Goal: Information Seeking & Learning: Learn about a topic

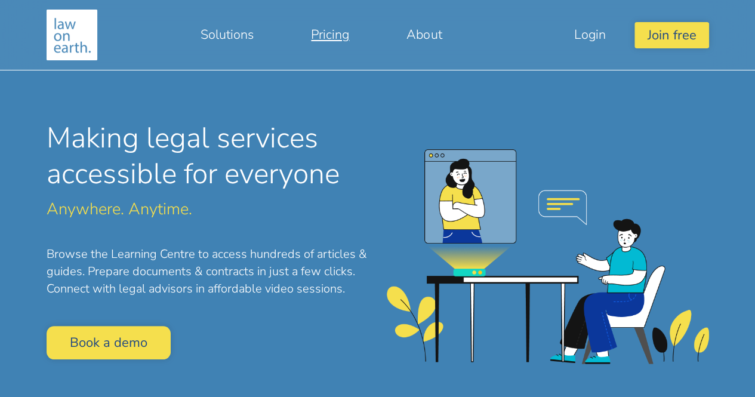
click at [328, 35] on link "Pricing" at bounding box center [330, 34] width 96 height 29
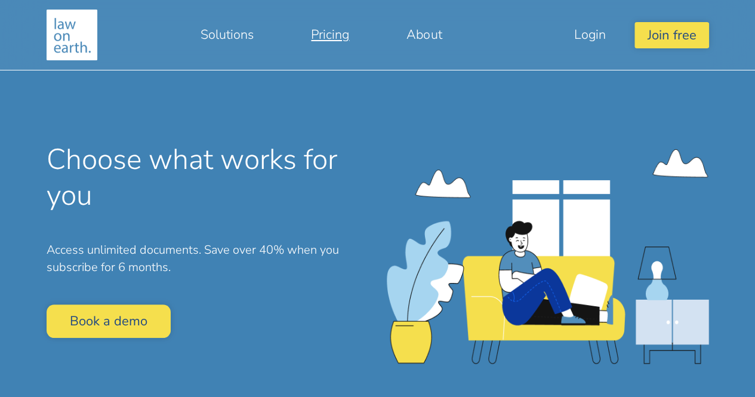
scroll to position [32, 0]
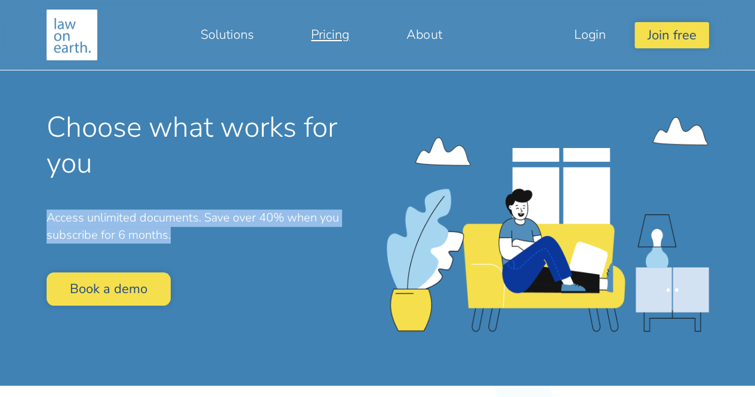
drag, startPoint x: 45, startPoint y: 219, endPoint x: 194, endPoint y: 230, distance: 149.7
click at [194, 230] on div "Choose what works for you Access unlimited documents. Save over 40% when you su…" at bounding box center [208, 212] width 340 height 205
click at [194, 230] on p "Access unlimited documents. Save over 40% when you subscribe for 6 months." at bounding box center [208, 227] width 322 height 35
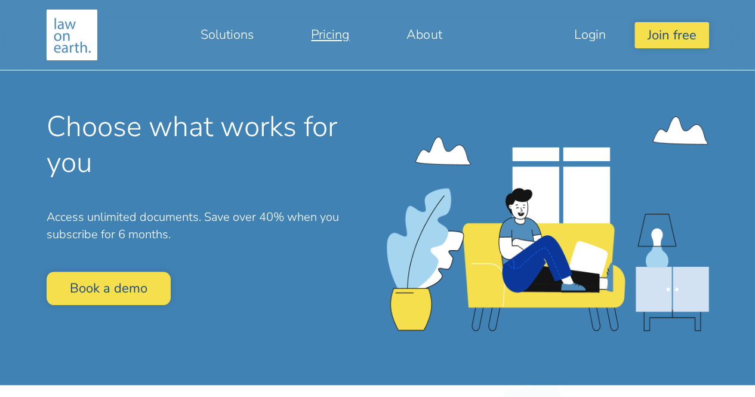
scroll to position [0, 0]
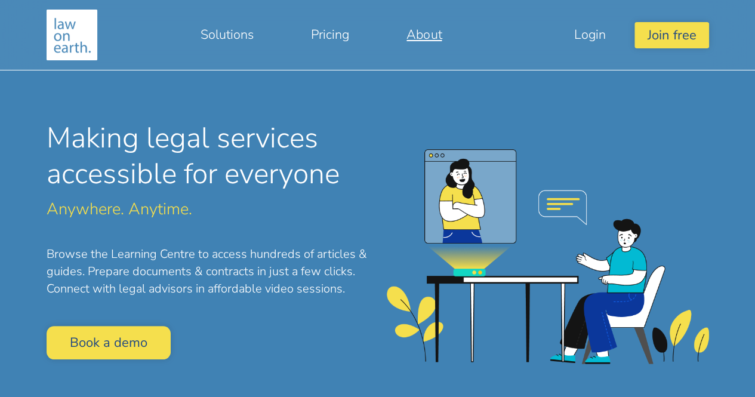
click at [413, 37] on link "About" at bounding box center [424, 34] width 93 height 29
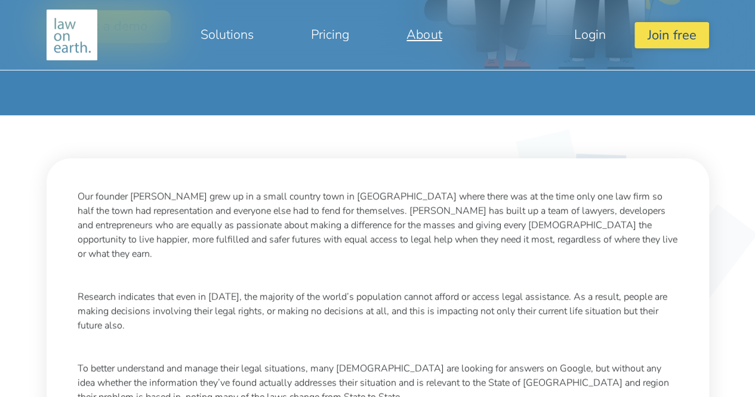
scroll to position [302, 0]
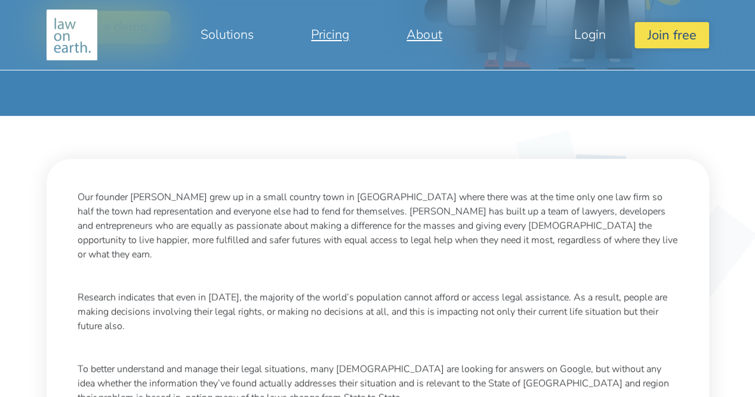
click at [325, 44] on link "Pricing" at bounding box center [330, 34] width 96 height 29
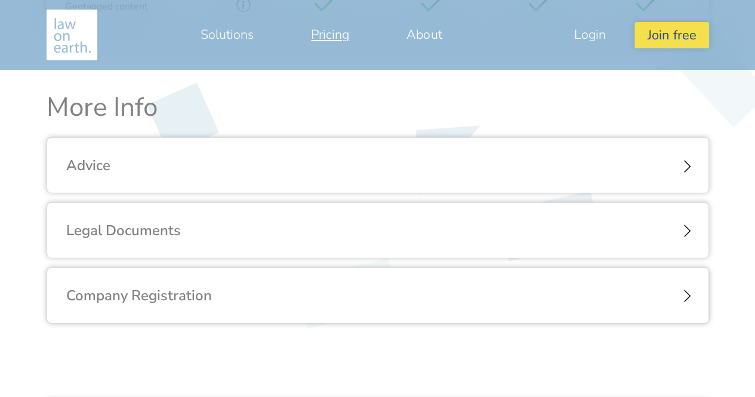
scroll to position [1348, 0]
click at [321, 164] on div "Advice" at bounding box center [378, 167] width 662 height 56
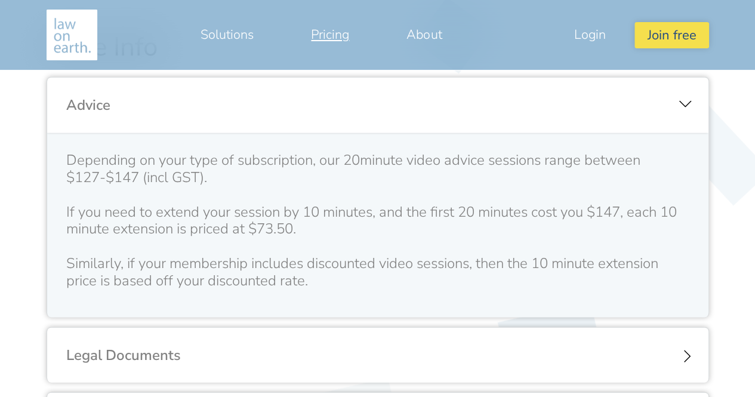
click at [299, 131] on div "Advice" at bounding box center [378, 106] width 662 height 56
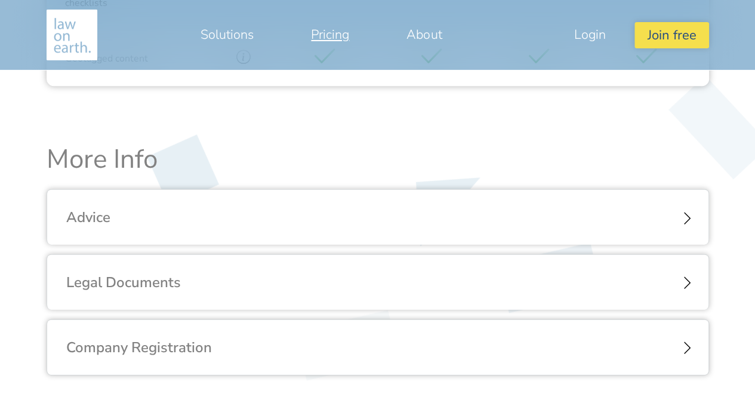
scroll to position [1291, 0]
